Goal: Share content: Share content

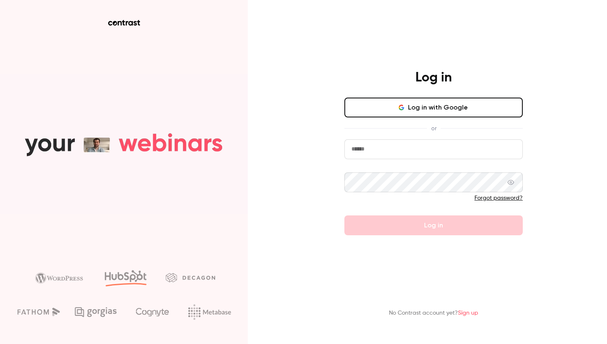
type input "**********"
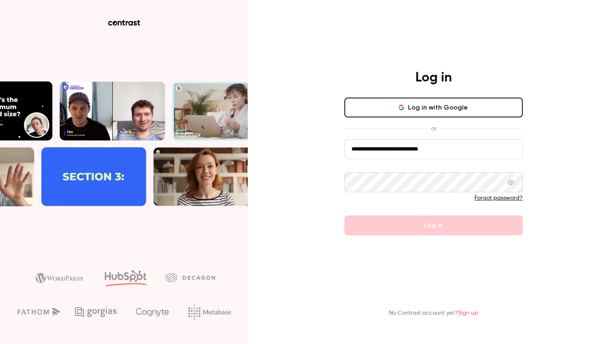
click at [428, 231] on form "**********" at bounding box center [433, 187] width 178 height 96
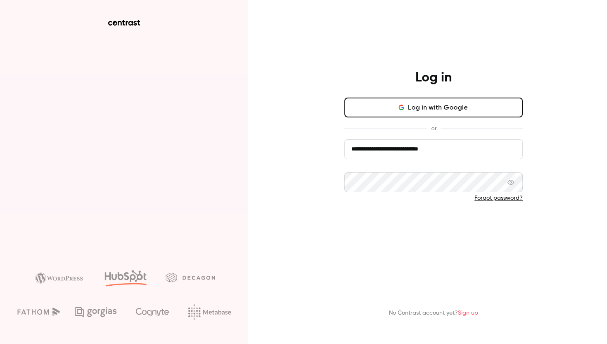
click at [405, 222] on button "Log in" at bounding box center [433, 225] width 178 height 20
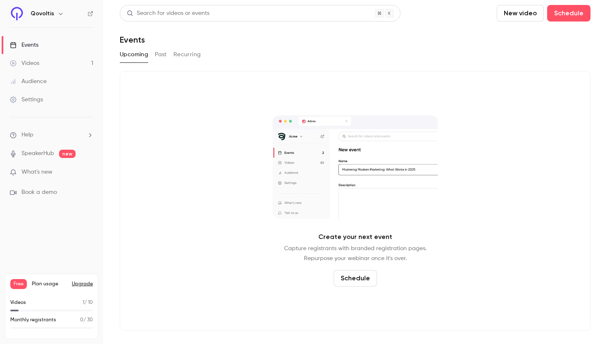
click at [48, 61] on link "Videos 1" at bounding box center [51, 63] width 103 height 18
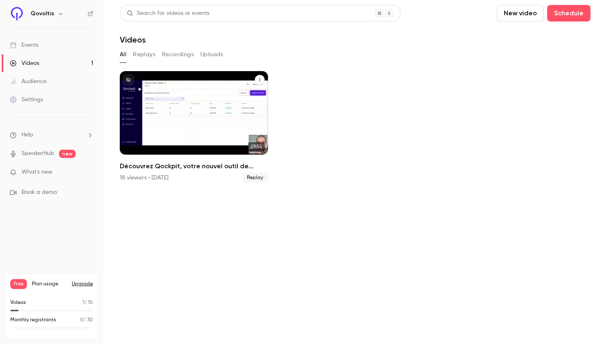
click at [179, 163] on h2 "Découvrez Qockpit, votre nouvel outil de supervision" at bounding box center [194, 166] width 148 height 10
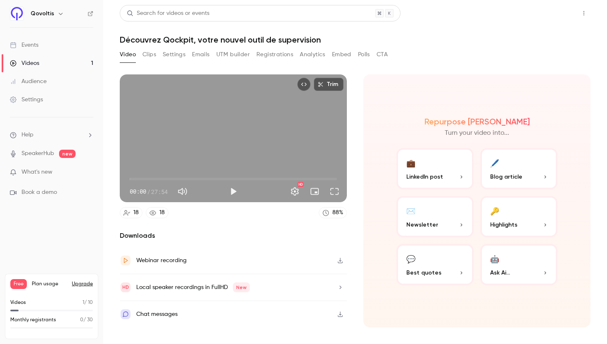
click at [557, 13] on button "Share" at bounding box center [554, 13] width 33 height 17
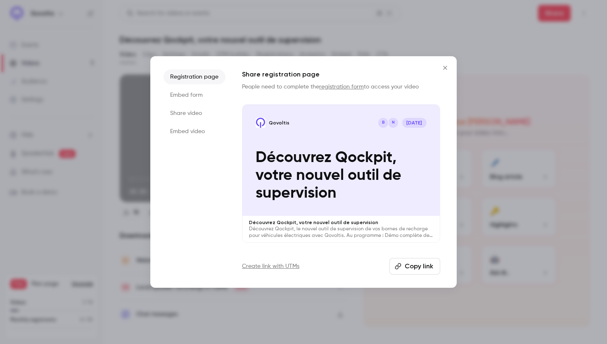
click at [422, 269] on button "Copy link" at bounding box center [414, 266] width 51 height 17
click at [448, 66] on icon "Close" at bounding box center [445, 67] width 10 height 7
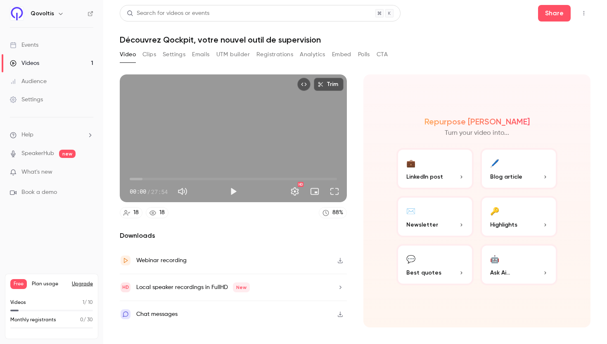
click at [149, 53] on button "Clips" at bounding box center [149, 54] width 14 height 13
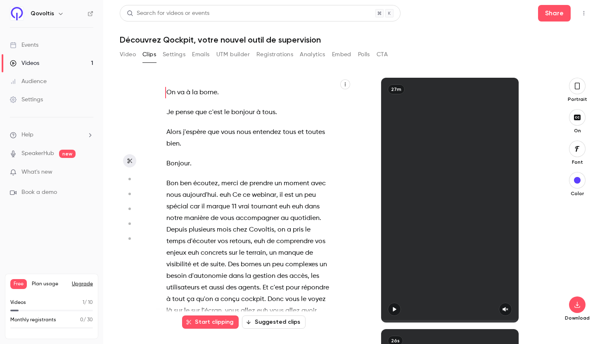
click at [174, 55] on button "Settings" at bounding box center [174, 54] width 23 height 13
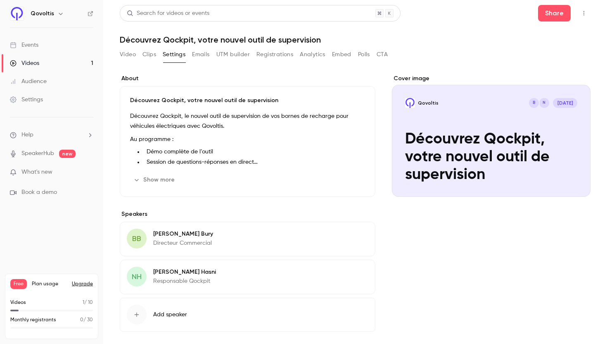
scroll to position [34, 0]
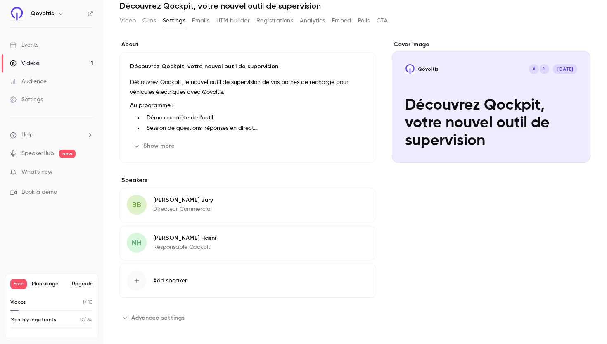
click at [152, 143] on button "Show more" at bounding box center [155, 145] width 50 height 13
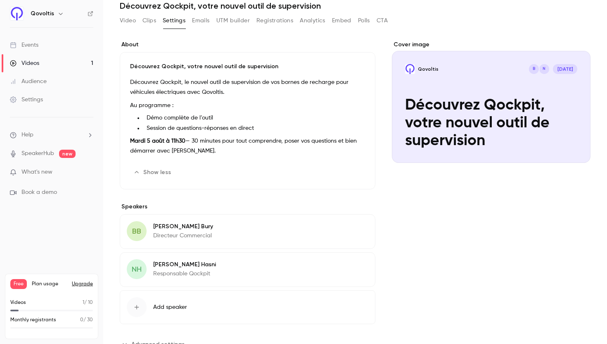
scroll to position [17, 0]
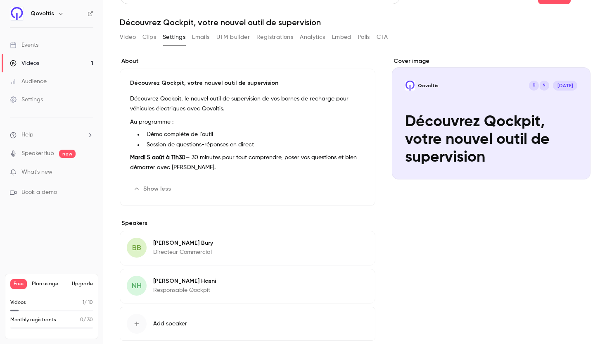
click at [201, 165] on p "Mardi 5 août à 11h30 — 30 minutes pour tout comprendre, poser vos questions et …" at bounding box center [247, 162] width 235 height 20
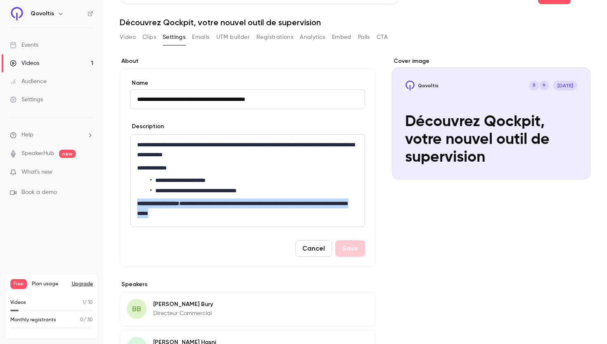
drag, startPoint x: 214, startPoint y: 213, endPoint x: 129, endPoint y: 204, distance: 85.9
click at [129, 204] on div "**********" at bounding box center [248, 168] width 256 height 198
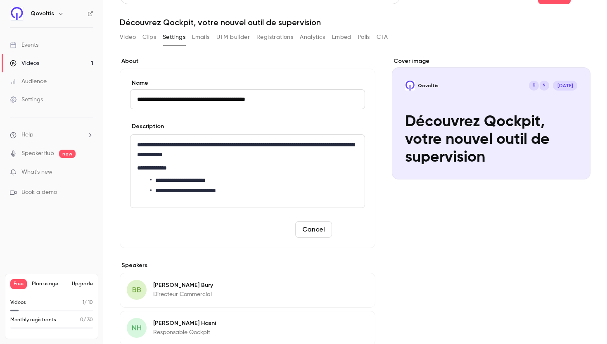
click at [355, 229] on button "Save" at bounding box center [350, 229] width 30 height 17
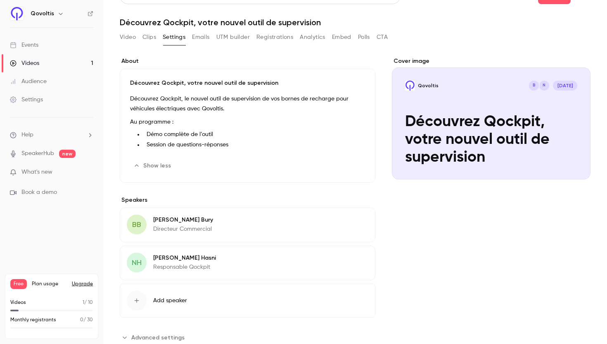
scroll to position [0, 0]
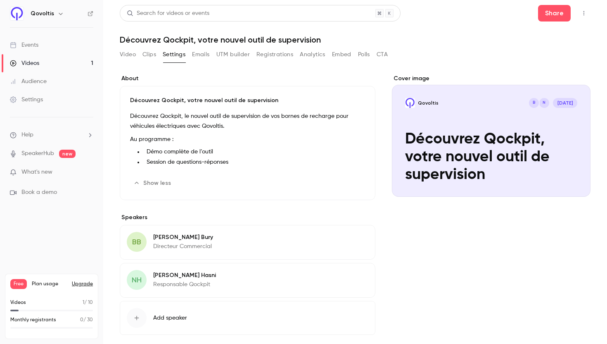
click at [197, 56] on button "Emails" at bounding box center [200, 54] width 17 height 13
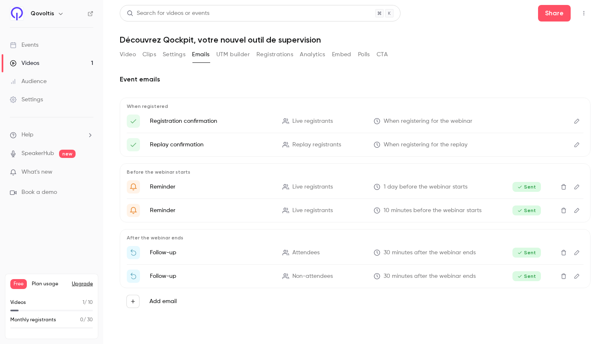
click at [130, 53] on button "Video" at bounding box center [128, 54] width 16 height 13
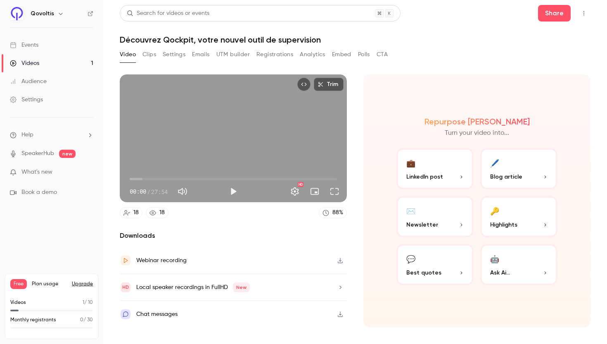
click at [269, 287] on div "Local speaker recordings in FullHD New" at bounding box center [233, 287] width 227 height 27
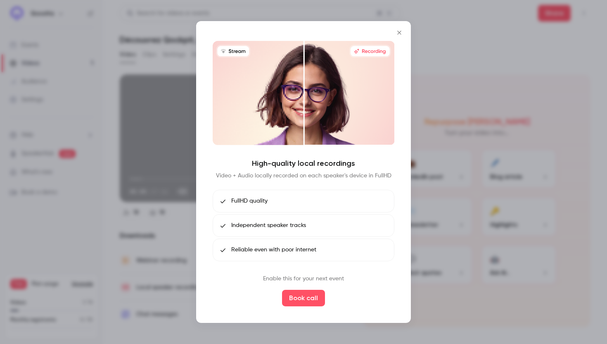
click at [305, 196] on li "FullHD quality" at bounding box center [304, 201] width 182 height 23
click at [396, 33] on icon "Close" at bounding box center [399, 32] width 10 height 7
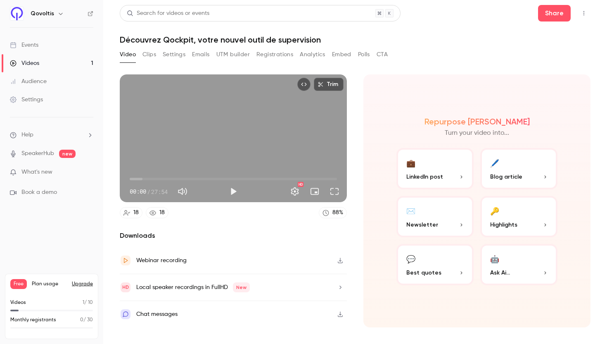
click at [53, 14] on div "Qovoltis" at bounding box center [56, 14] width 50 height 10
click at [57, 12] on icon "button" at bounding box center [60, 13] width 7 height 7
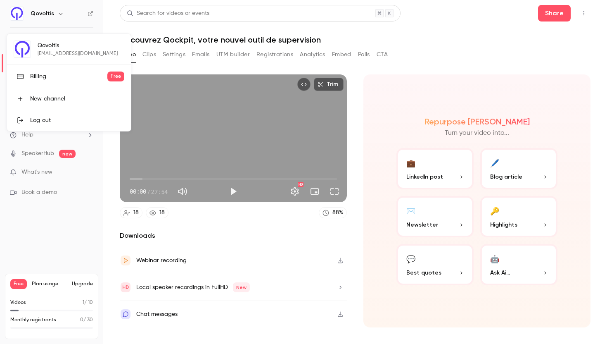
click at [72, 47] on div "Qovoltis [EMAIL_ADDRESS][DOMAIN_NAME] Billing Free New channel Log out" at bounding box center [69, 82] width 124 height 97
click at [584, 14] on div at bounding box center [303, 172] width 607 height 344
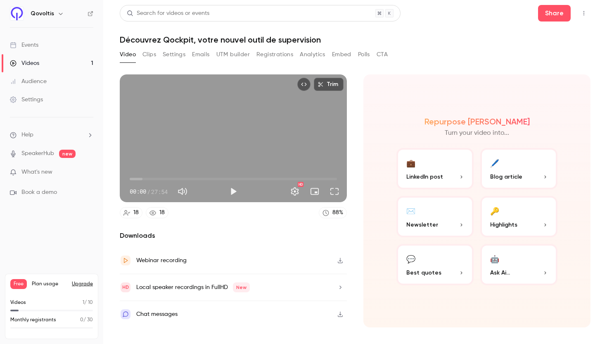
click at [582, 12] on icon "Top Bar Actions" at bounding box center [583, 13] width 7 height 6
click at [464, 30] on div at bounding box center [303, 172] width 607 height 344
click at [450, 45] on div "Search for videos or events Share Découvrez Qockpit, votre nouvel outil de supe…" at bounding box center [355, 172] width 471 height 334
